Goal: Find specific page/section: Find specific page/section

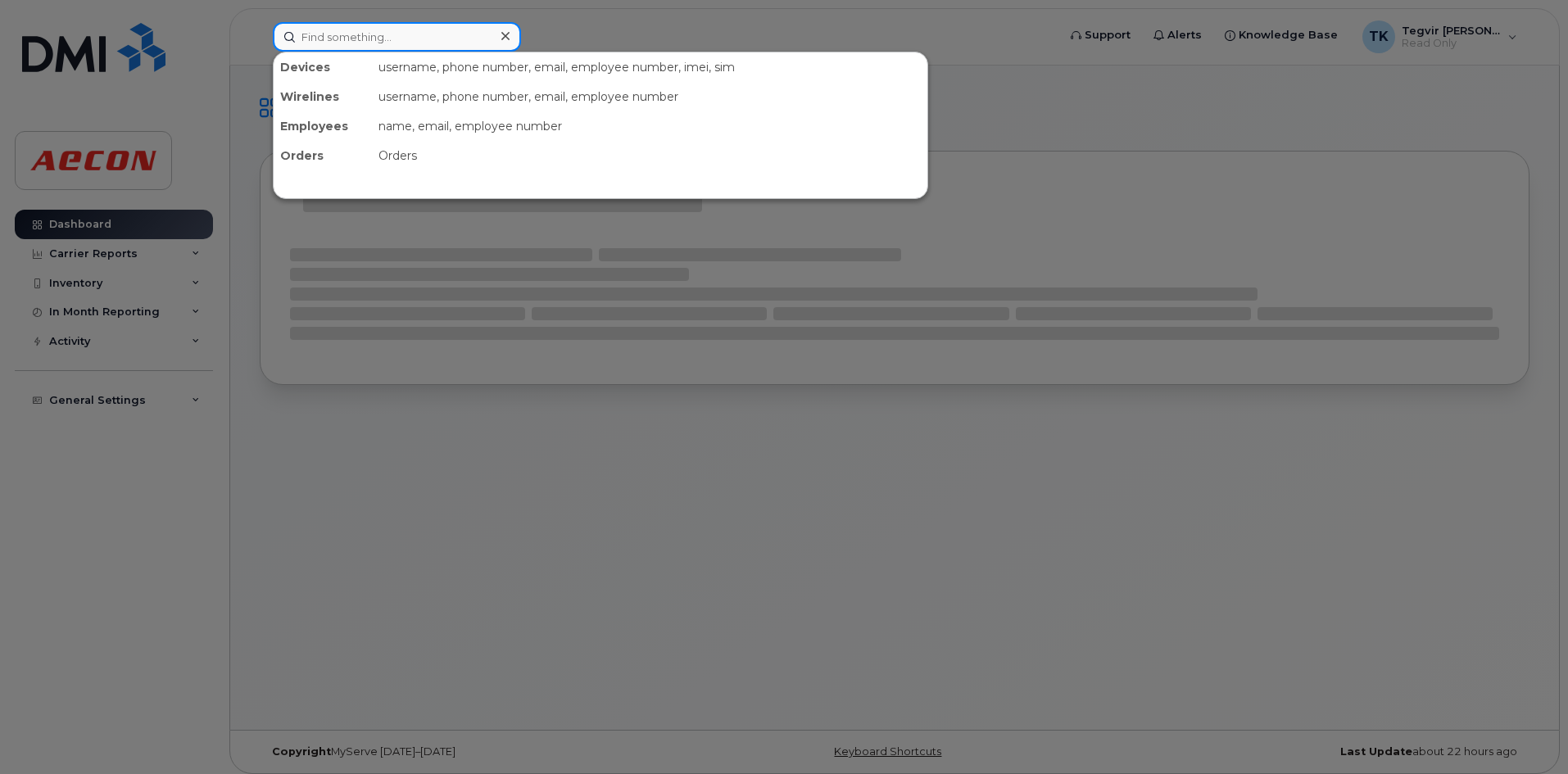
click at [405, 39] on input at bounding box center [396, 37] width 248 height 30
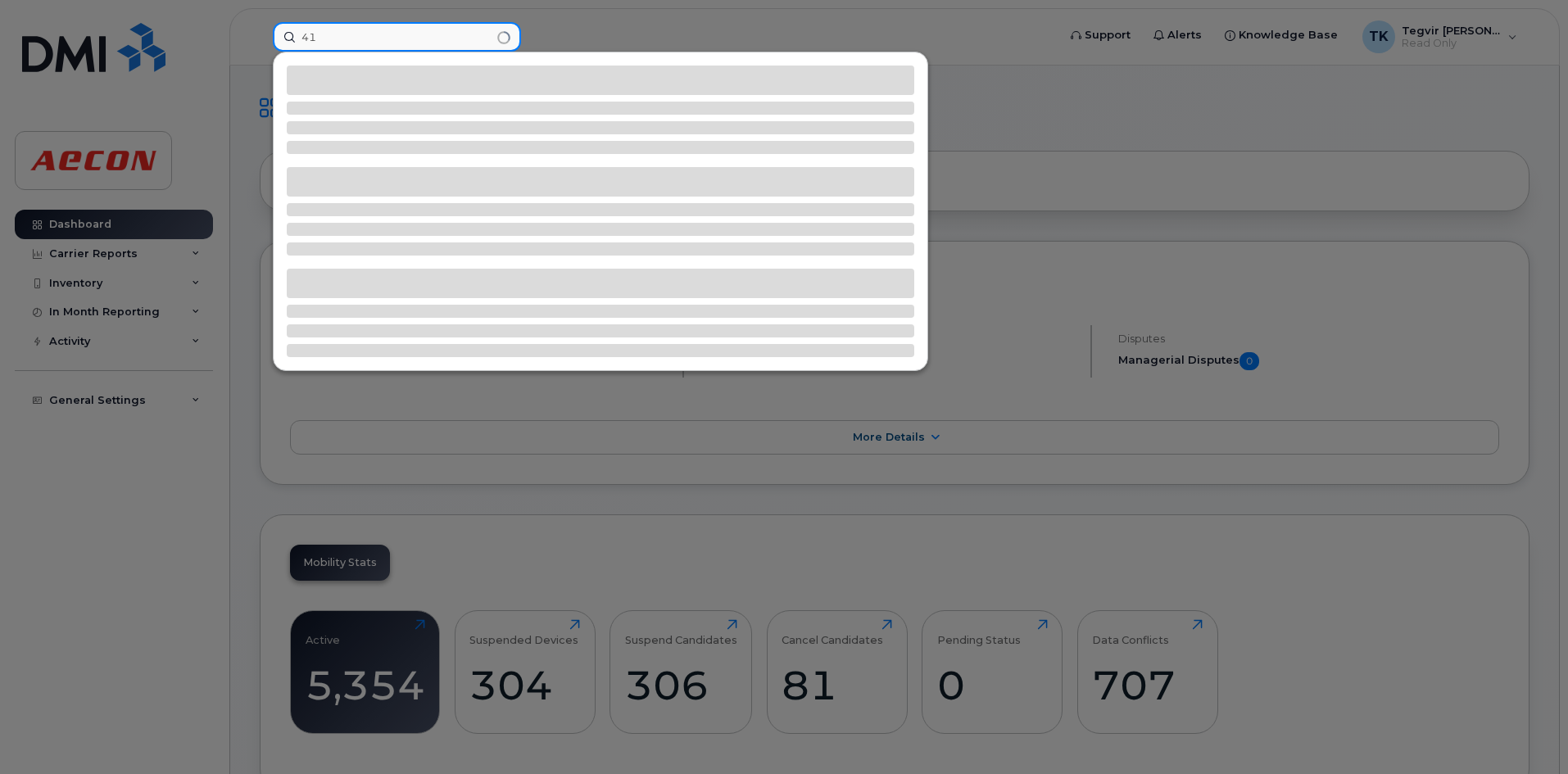
type input "4"
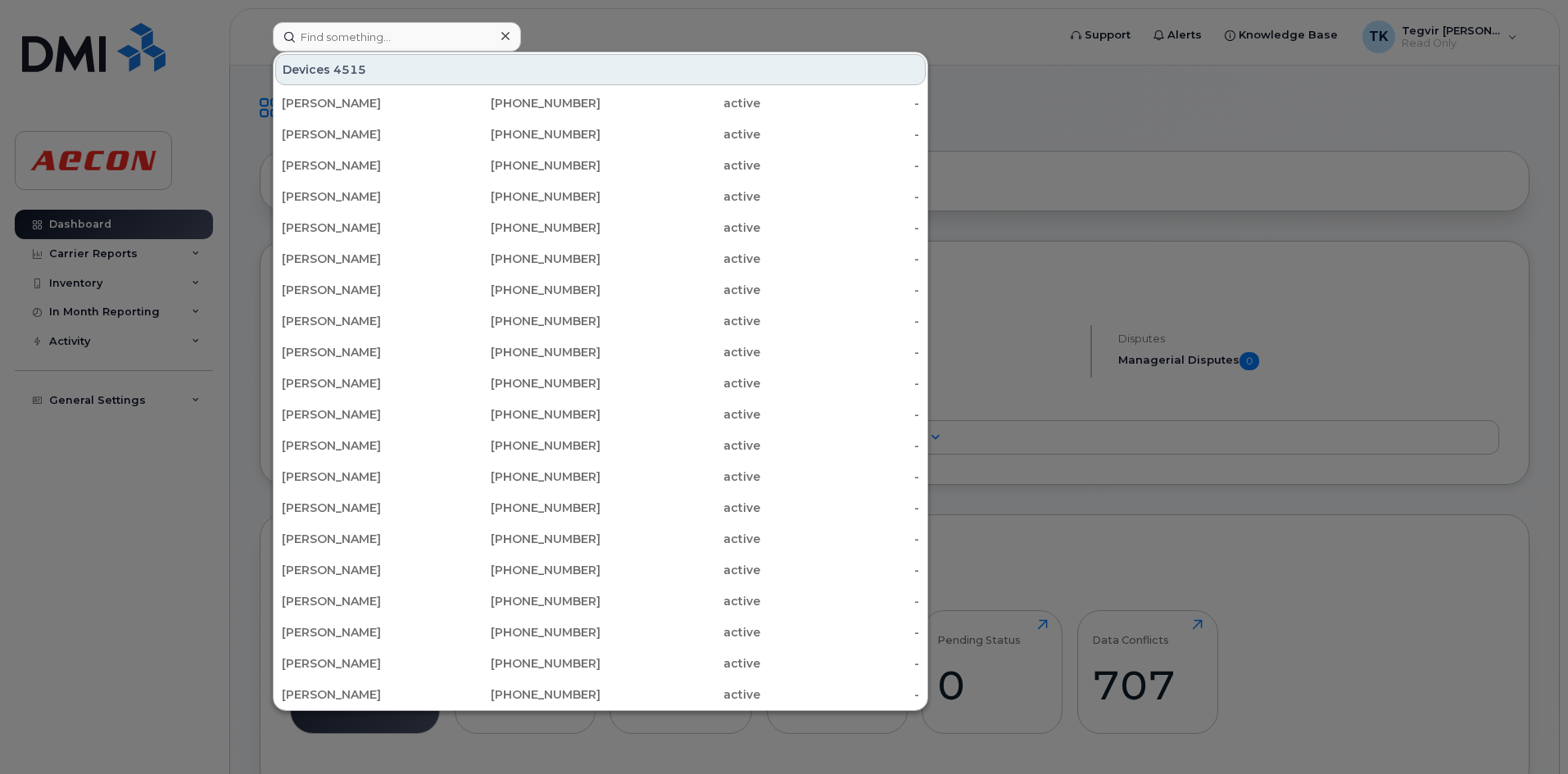
drag, startPoint x: 1173, startPoint y: 181, endPoint x: 1143, endPoint y: 317, distance: 139.3
click at [1173, 181] on div at bounding box center [784, 387] width 1568 height 774
click at [353, 39] on input at bounding box center [396, 37] width 248 height 30
paste input "4162990103"
type input "4162990103"
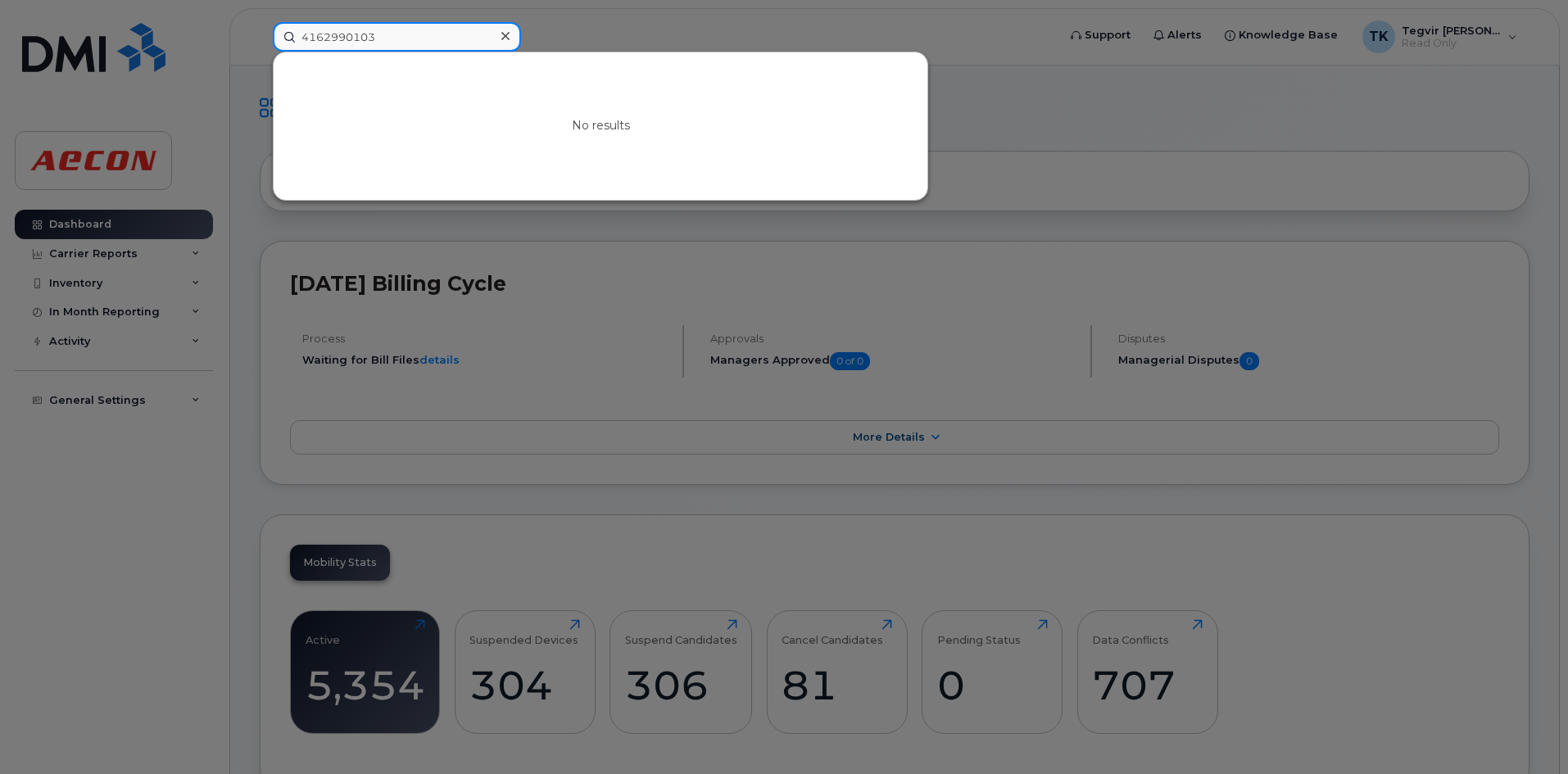
click at [388, 42] on input "4162990103" at bounding box center [396, 37] width 248 height 30
drag, startPoint x: 388, startPoint y: 42, endPoint x: 0, endPoint y: 40, distance: 388.0
click at [259, 40] on div "4162990103 No results" at bounding box center [659, 37] width 799 height 30
type input "6"
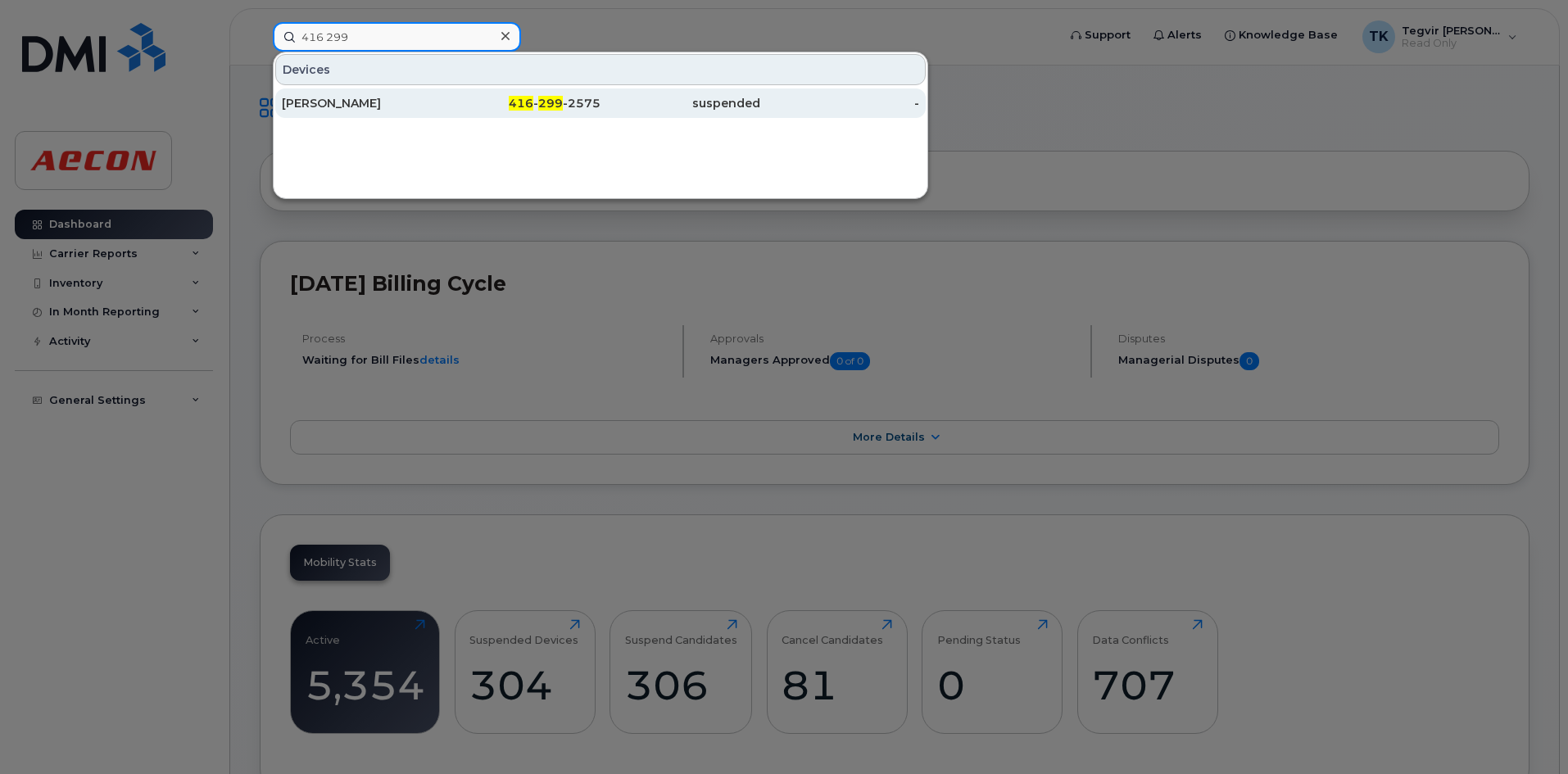
type input "416 299"
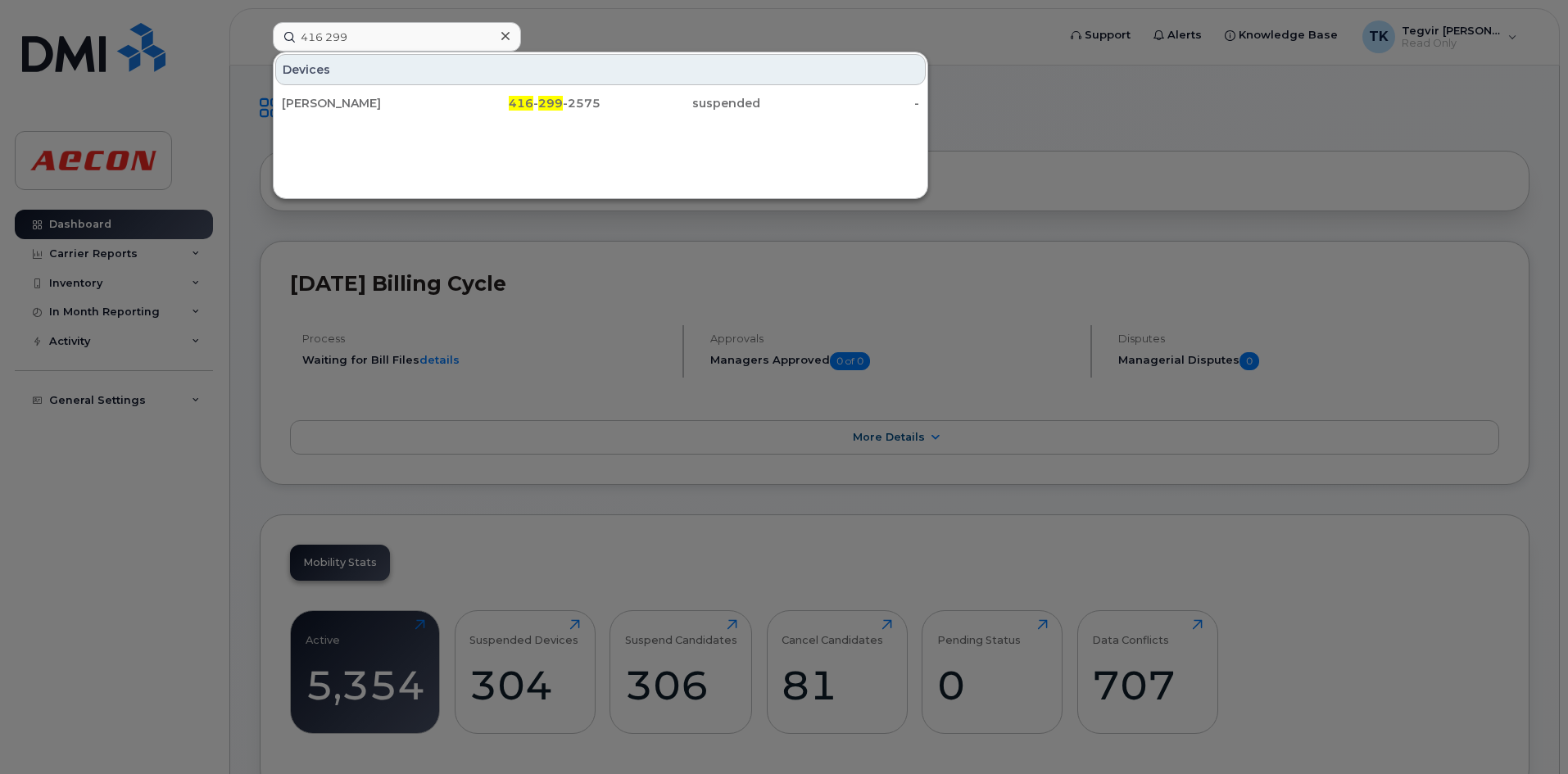
drag, startPoint x: 601, startPoint y: 111, endPoint x: 511, endPoint y: 291, distance: 201.2
click at [601, 111] on div "suspended" at bounding box center [680, 104] width 159 height 30
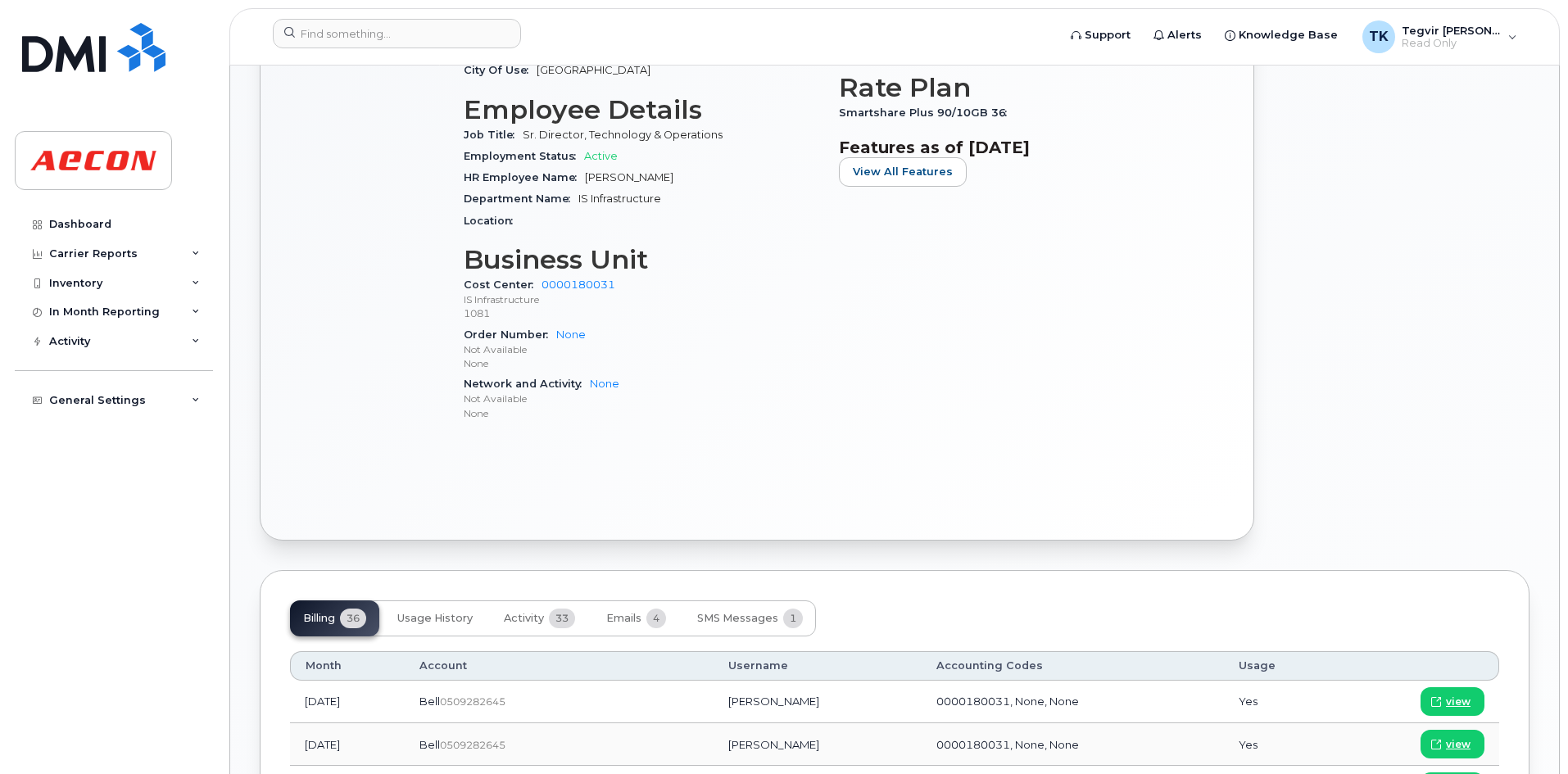
scroll to position [936, 0]
